Goal: Find specific page/section: Find specific page/section

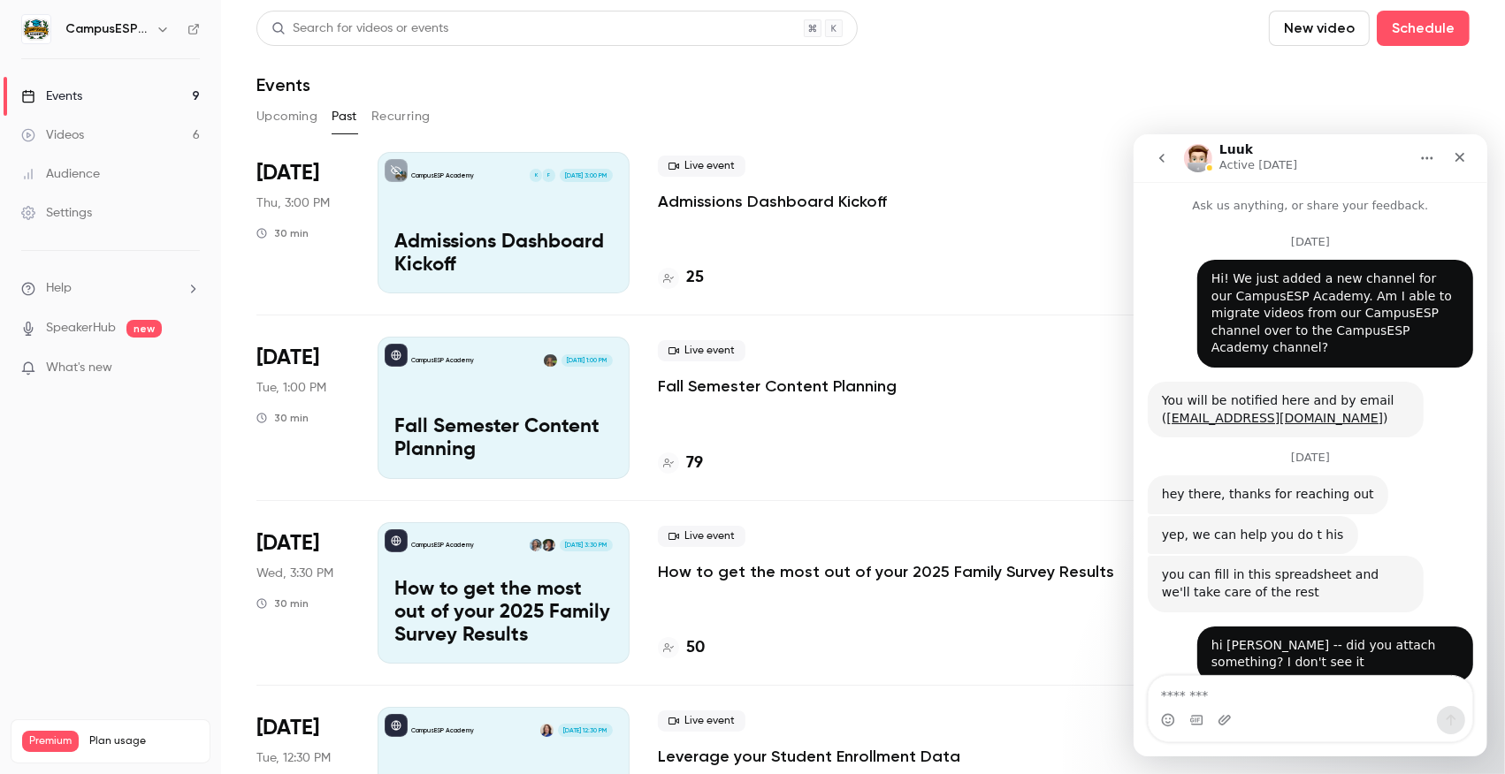
scroll to position [890, 0]
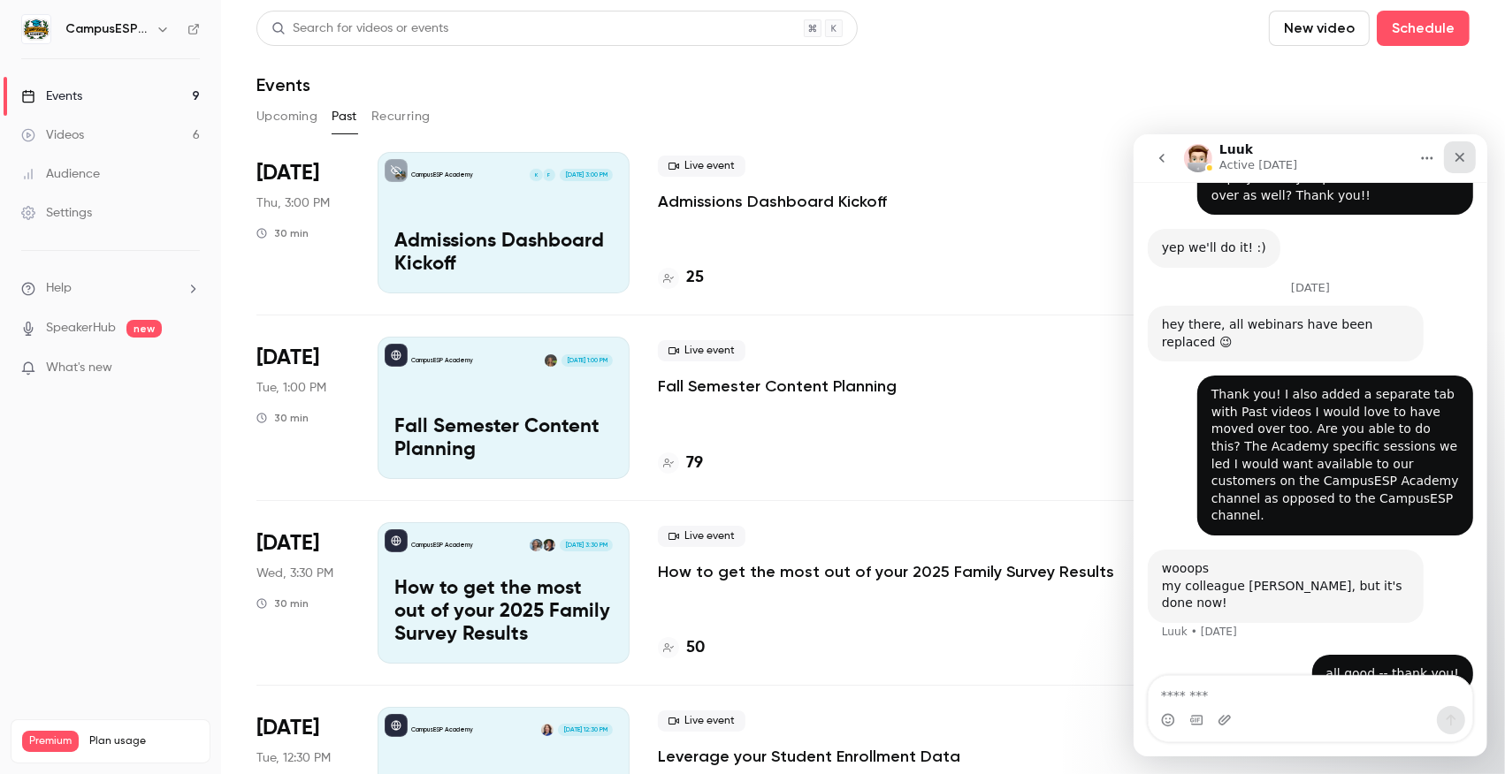
click at [1465, 157] on icon "Close" at bounding box center [1459, 156] width 14 height 14
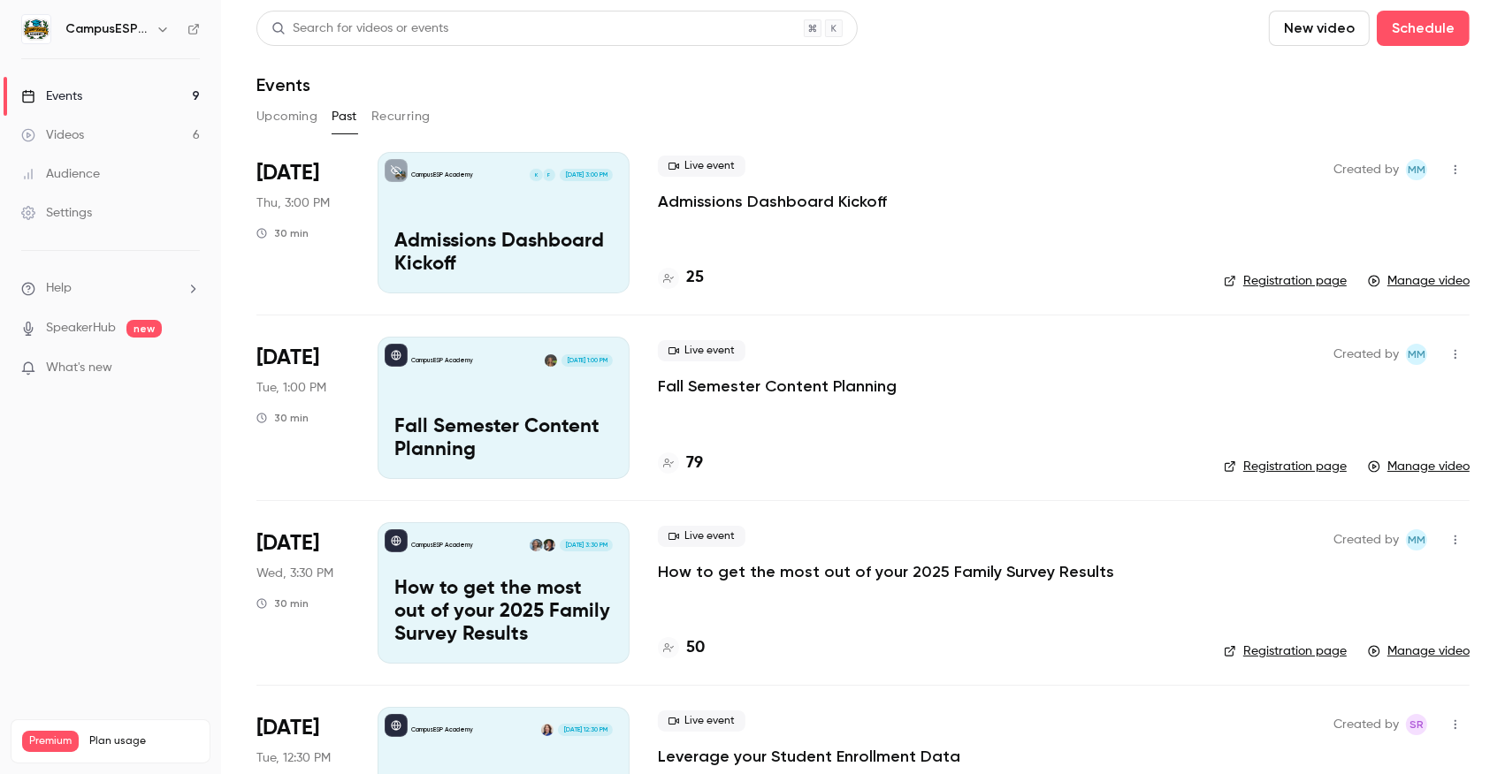
click at [294, 118] on button "Upcoming" at bounding box center [286, 117] width 61 height 28
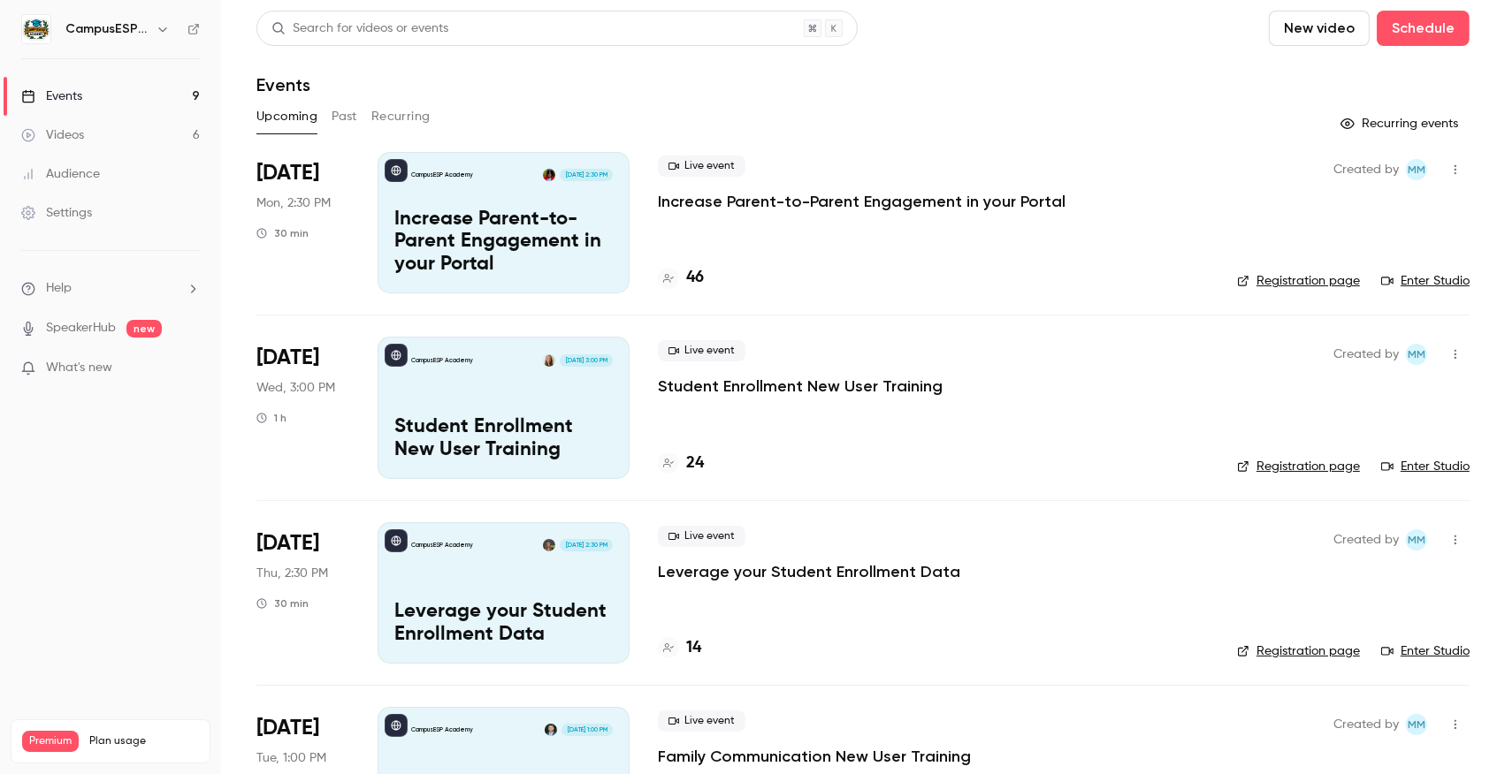
click at [1277, 277] on link "Registration page" at bounding box center [1298, 281] width 123 height 18
